Goal: Obtain resource: Obtain resource

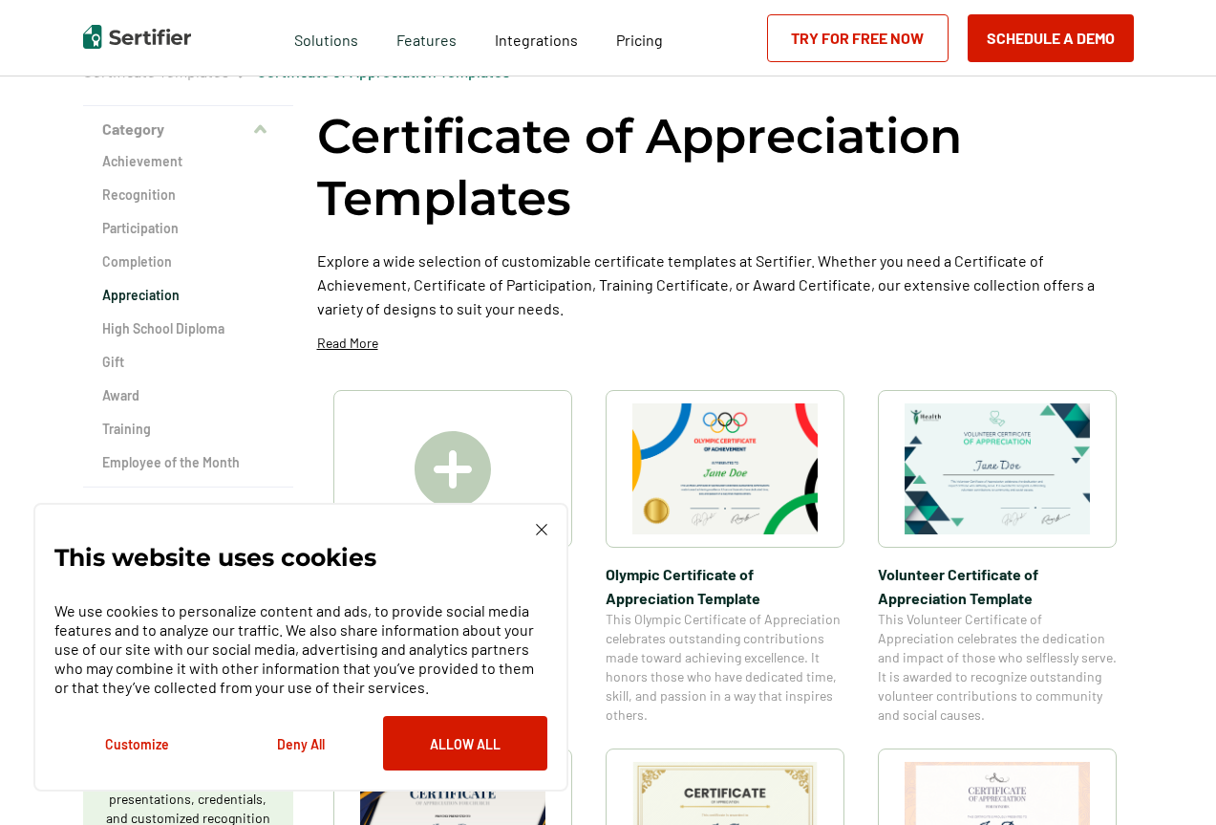
scroll to position [287, 0]
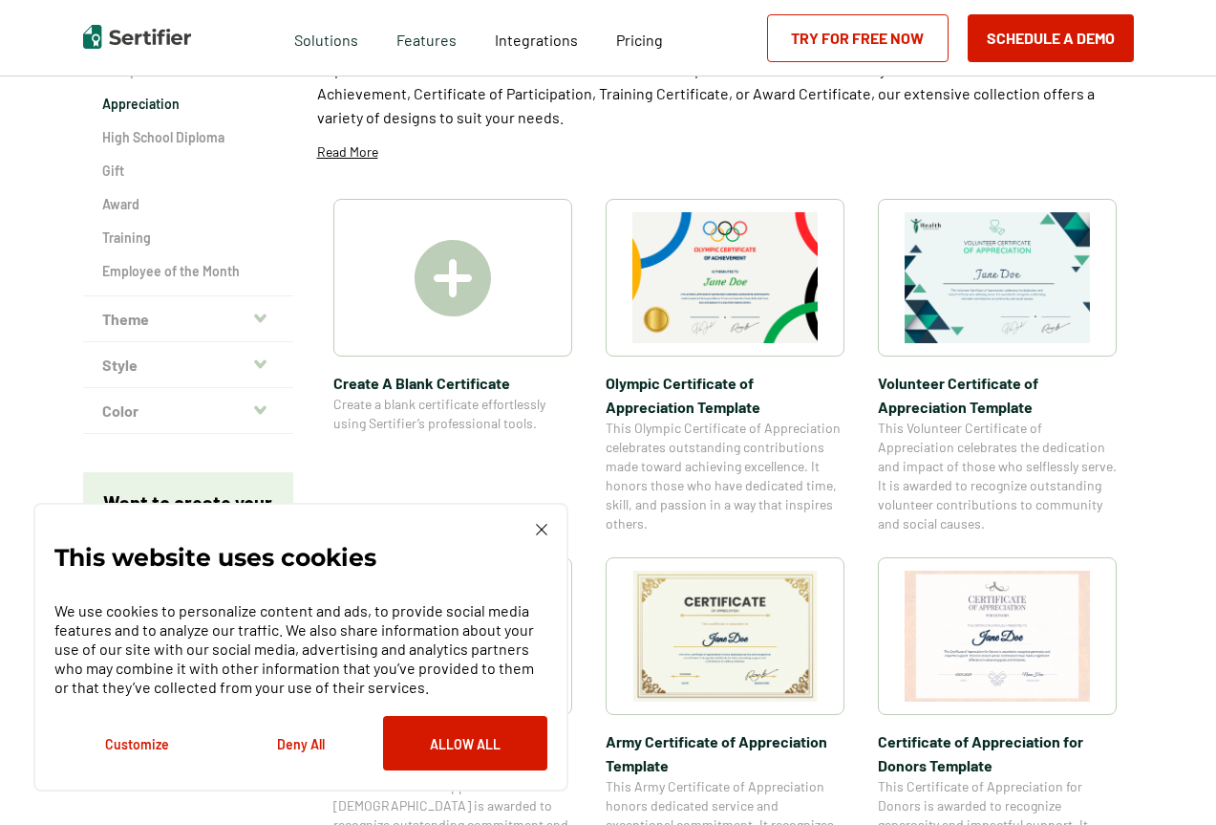
click at [983, 304] on img at bounding box center [997, 277] width 185 height 131
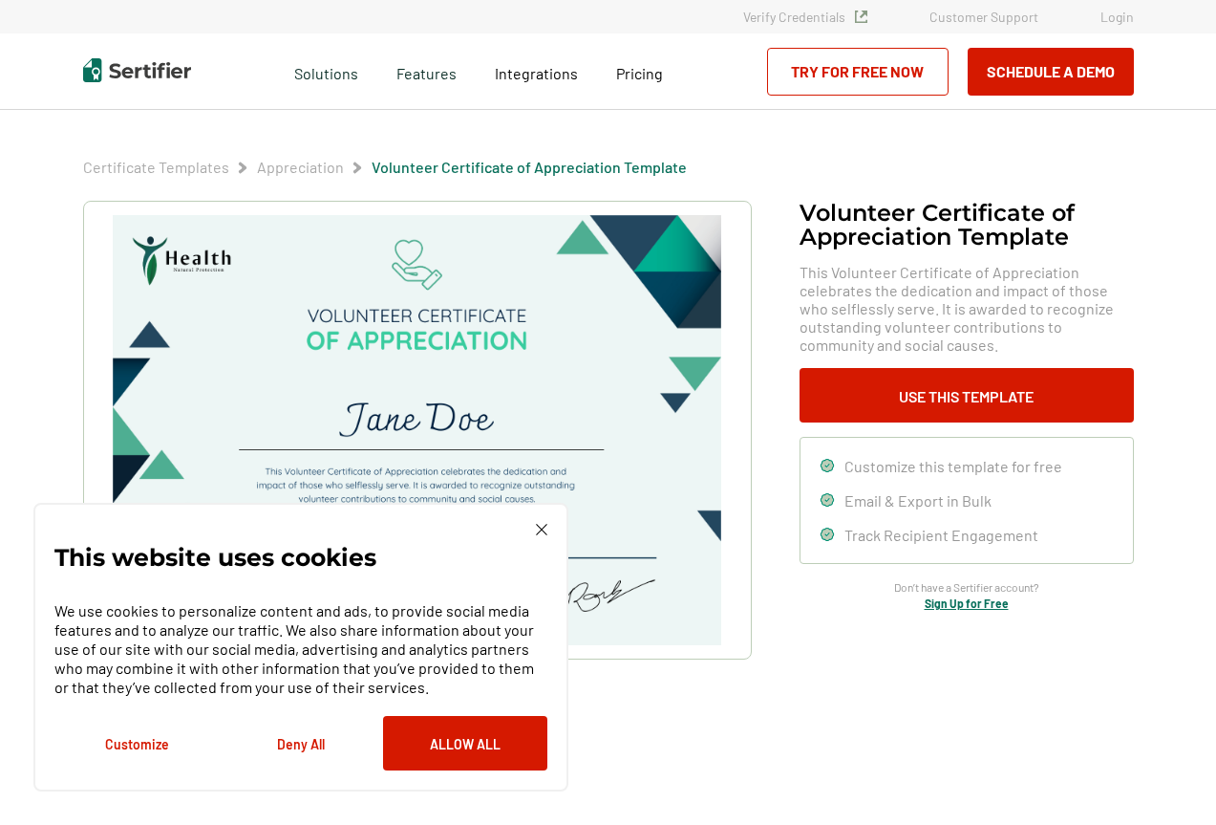
click at [533, 523] on div "This website uses cookies We use cookies to personalize content and ads, to pro…" at bounding box center [300, 647] width 535 height 289
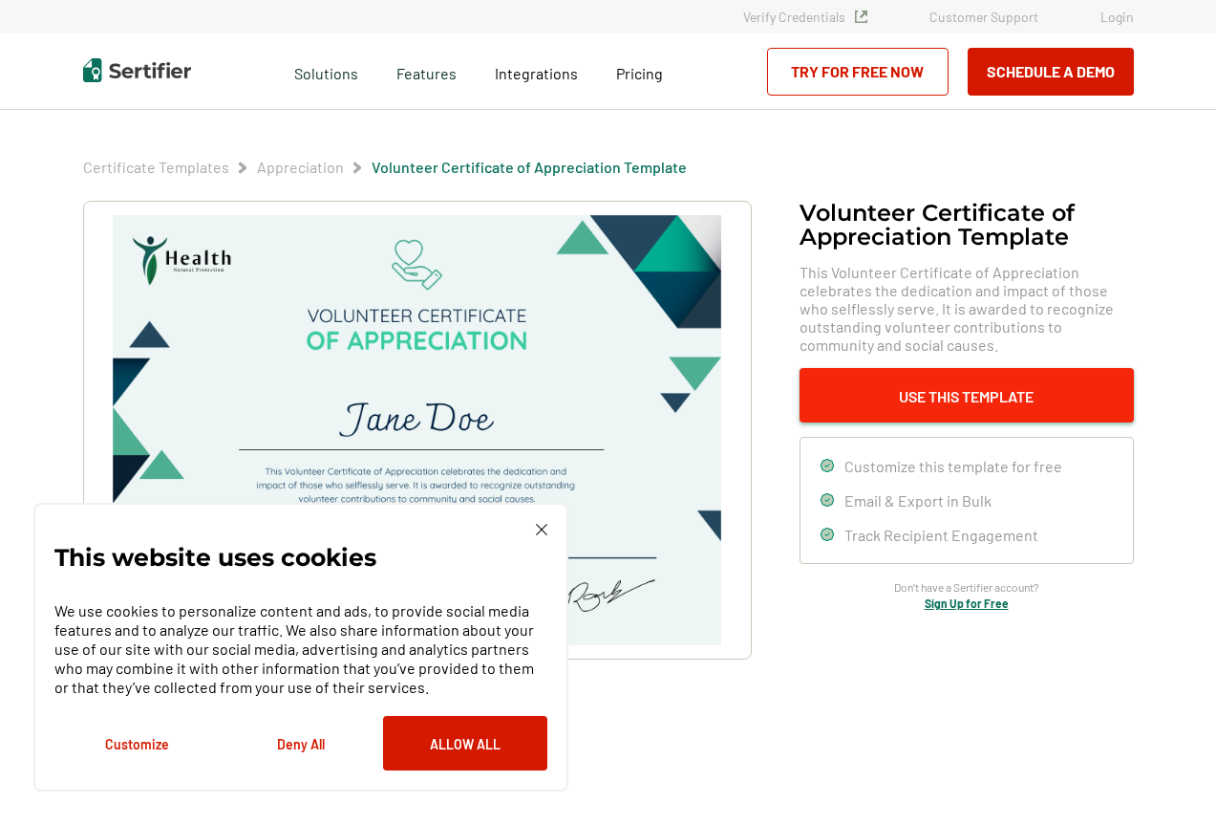
click at [907, 399] on button "Use This Template" at bounding box center [967, 395] width 334 height 54
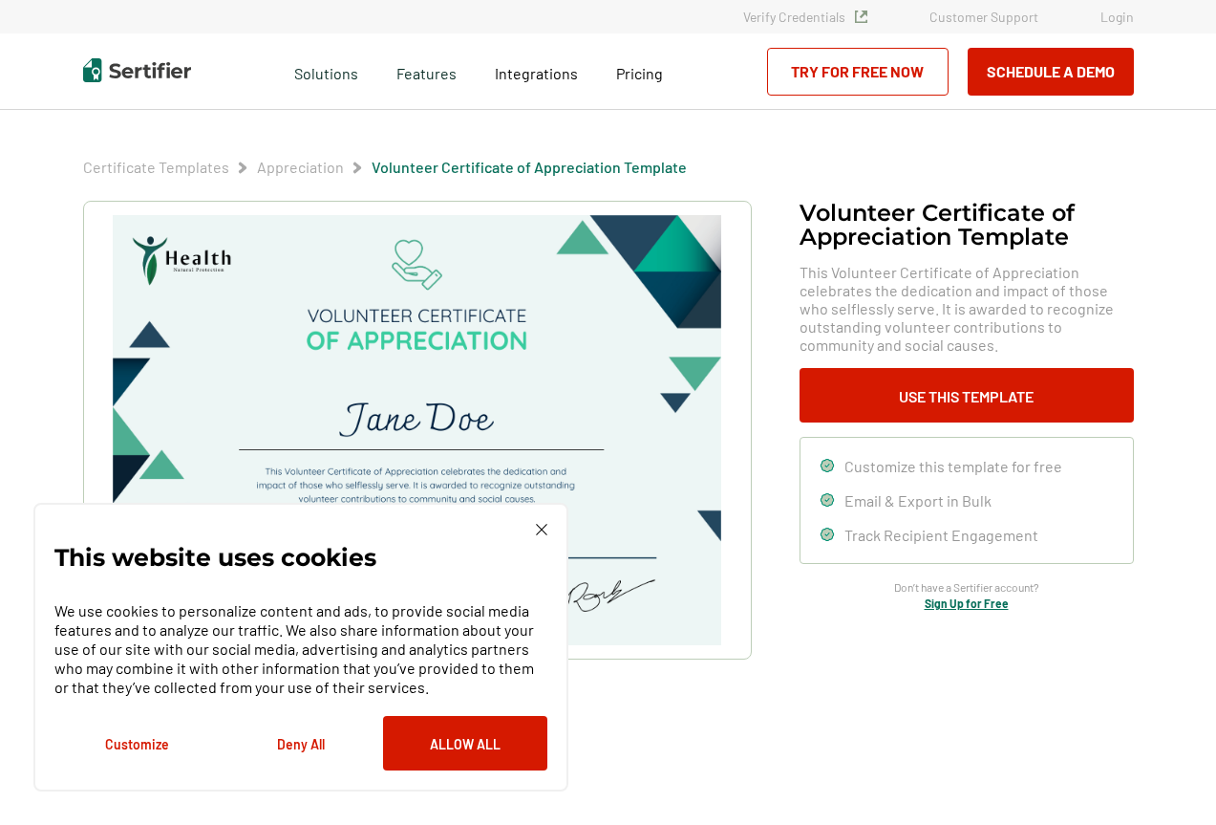
scroll to position [96, 0]
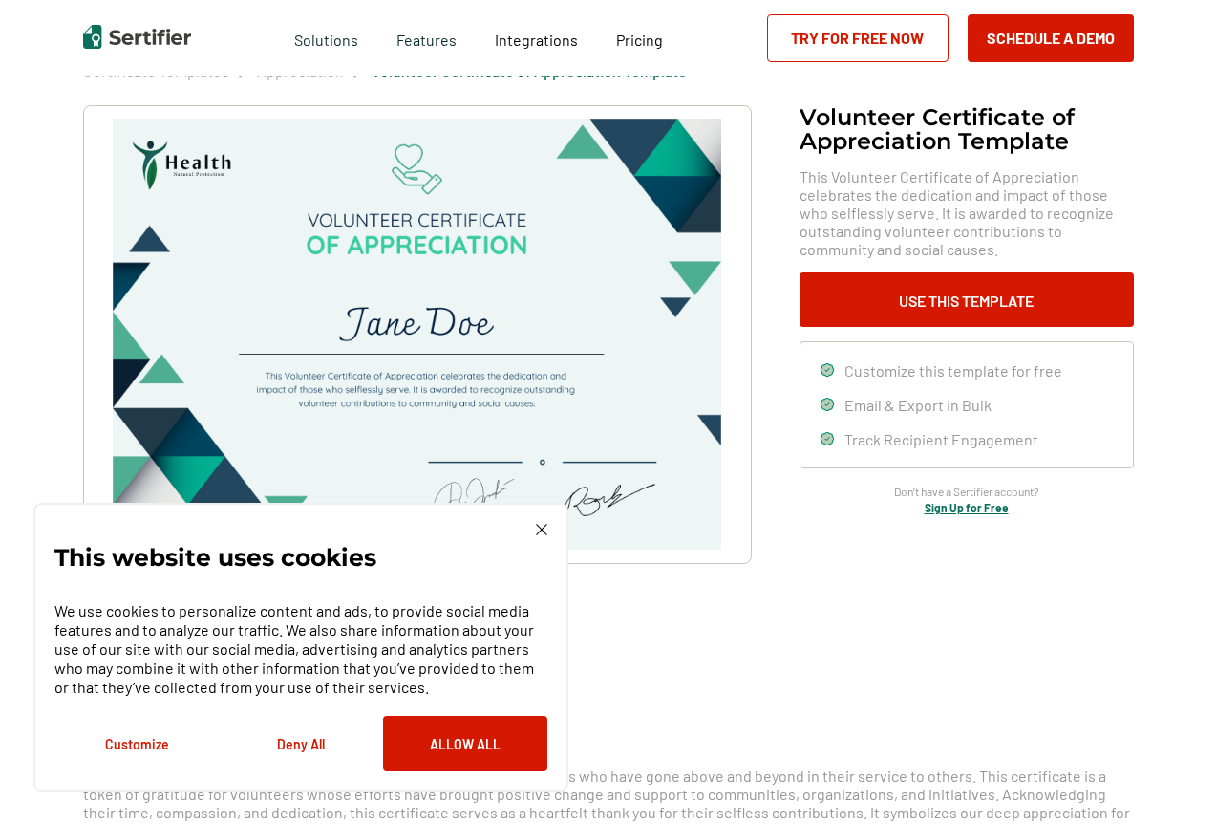
click at [543, 526] on img at bounding box center [541, 529] width 11 height 11
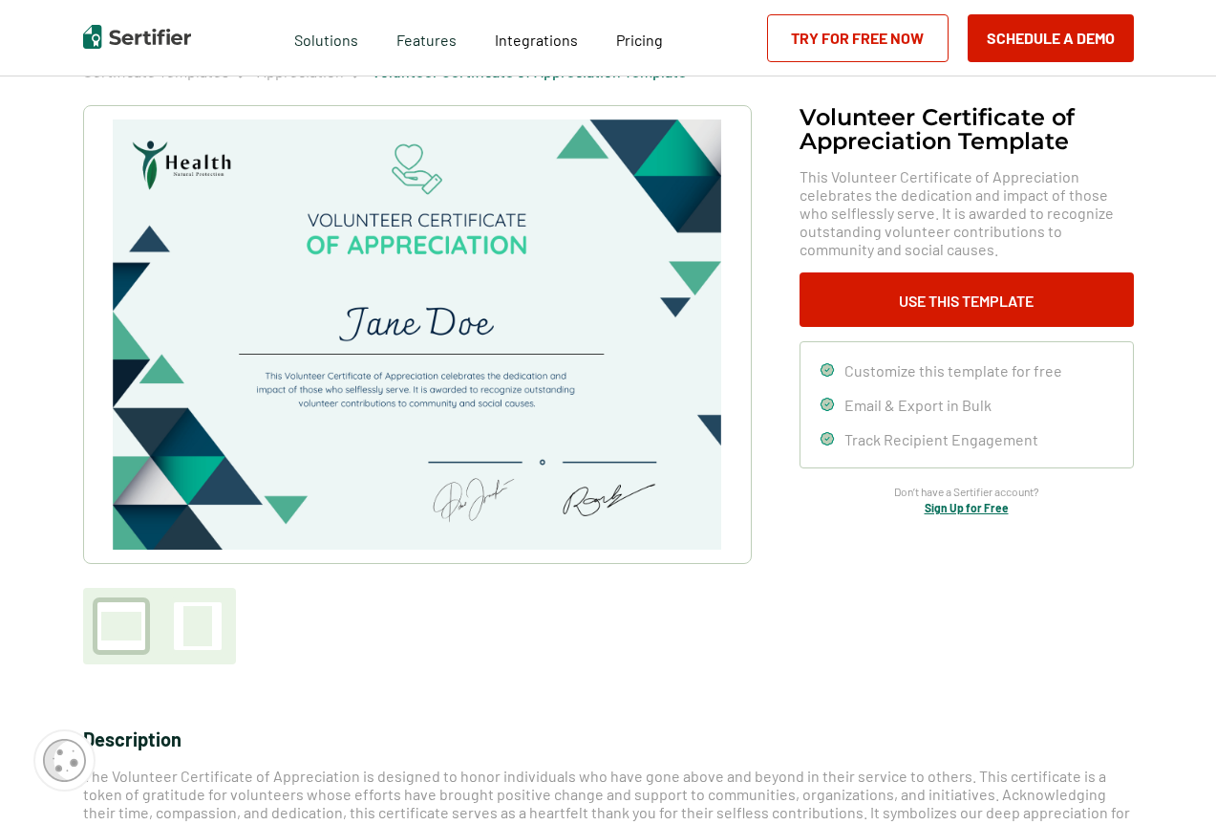
click at [967, 509] on link "Sign Up for Free" at bounding box center [967, 507] width 84 height 13
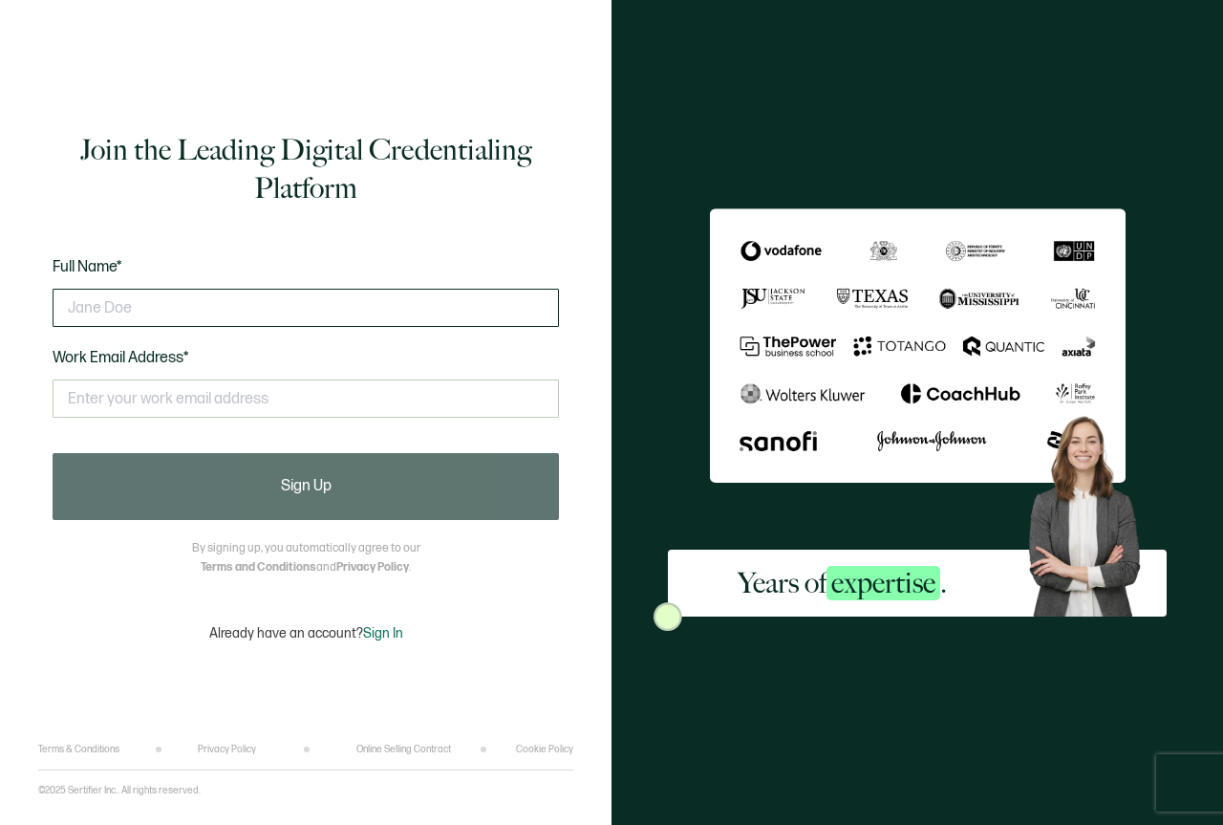
click at [183, 308] on input "text" at bounding box center [306, 308] width 506 height 38
type input "Aptara"
